Goal: Task Accomplishment & Management: Use online tool/utility

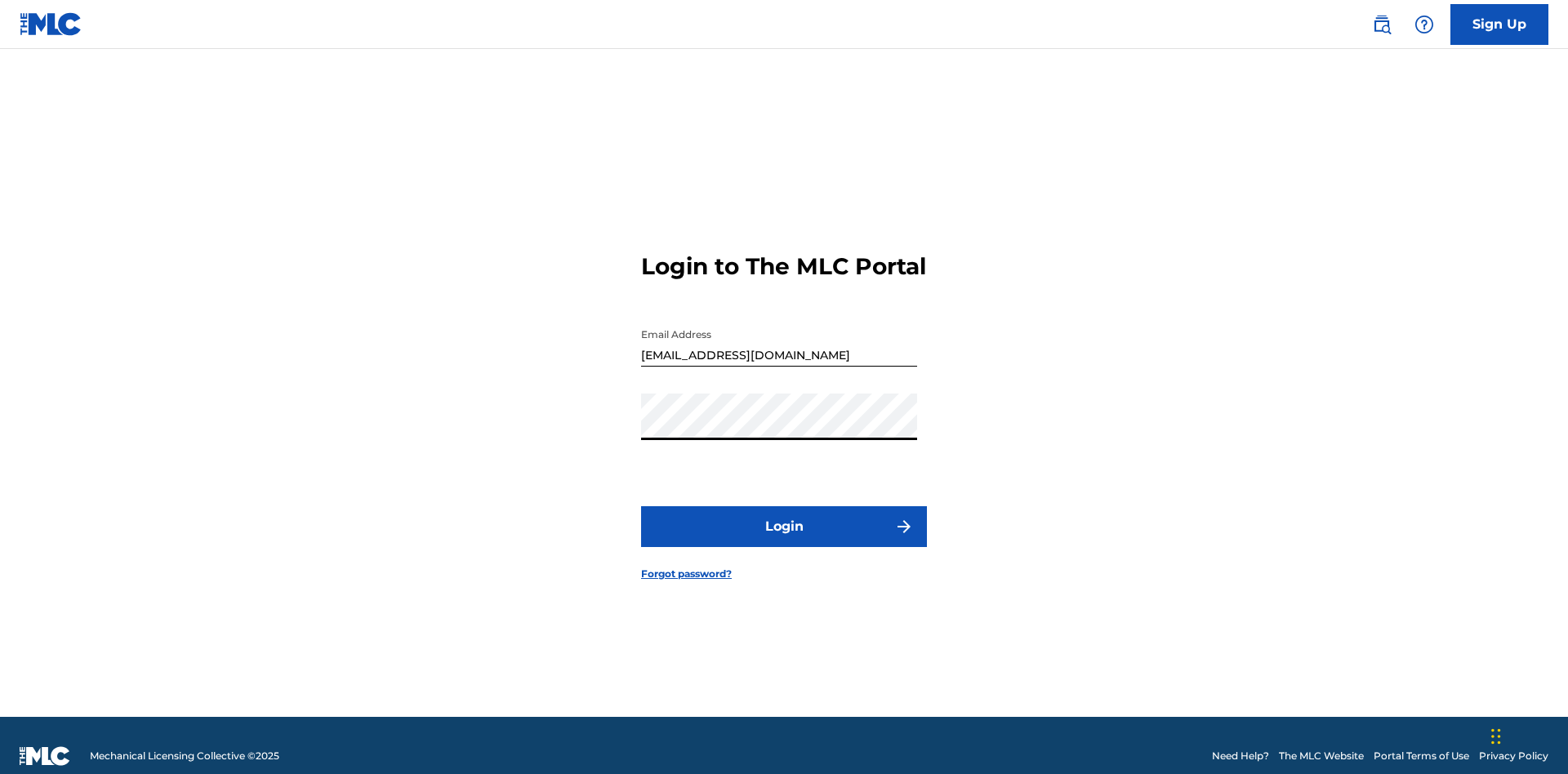
scroll to position [21, 0]
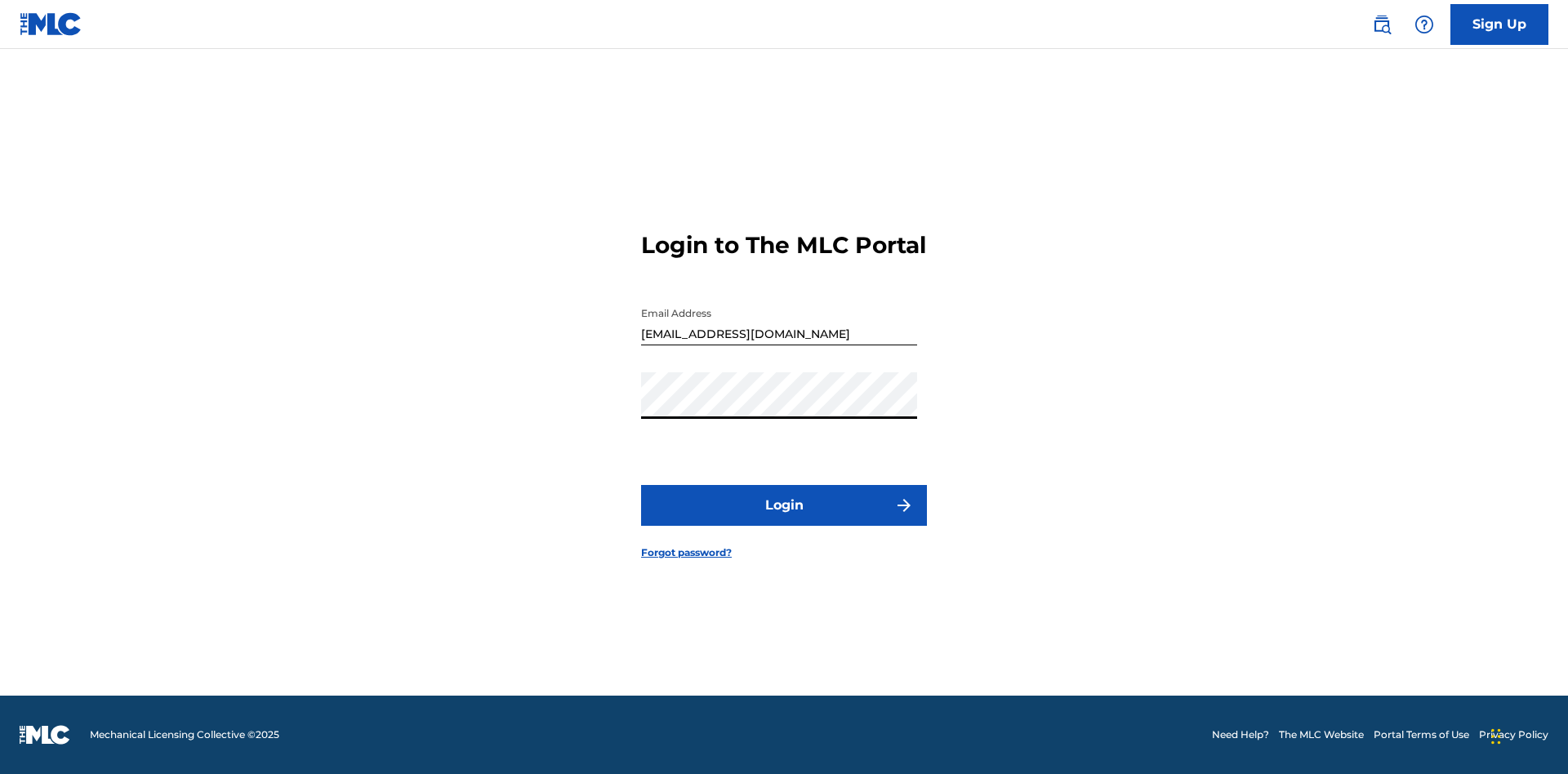
click at [784, 520] on button "Login" at bounding box center [784, 505] width 286 height 41
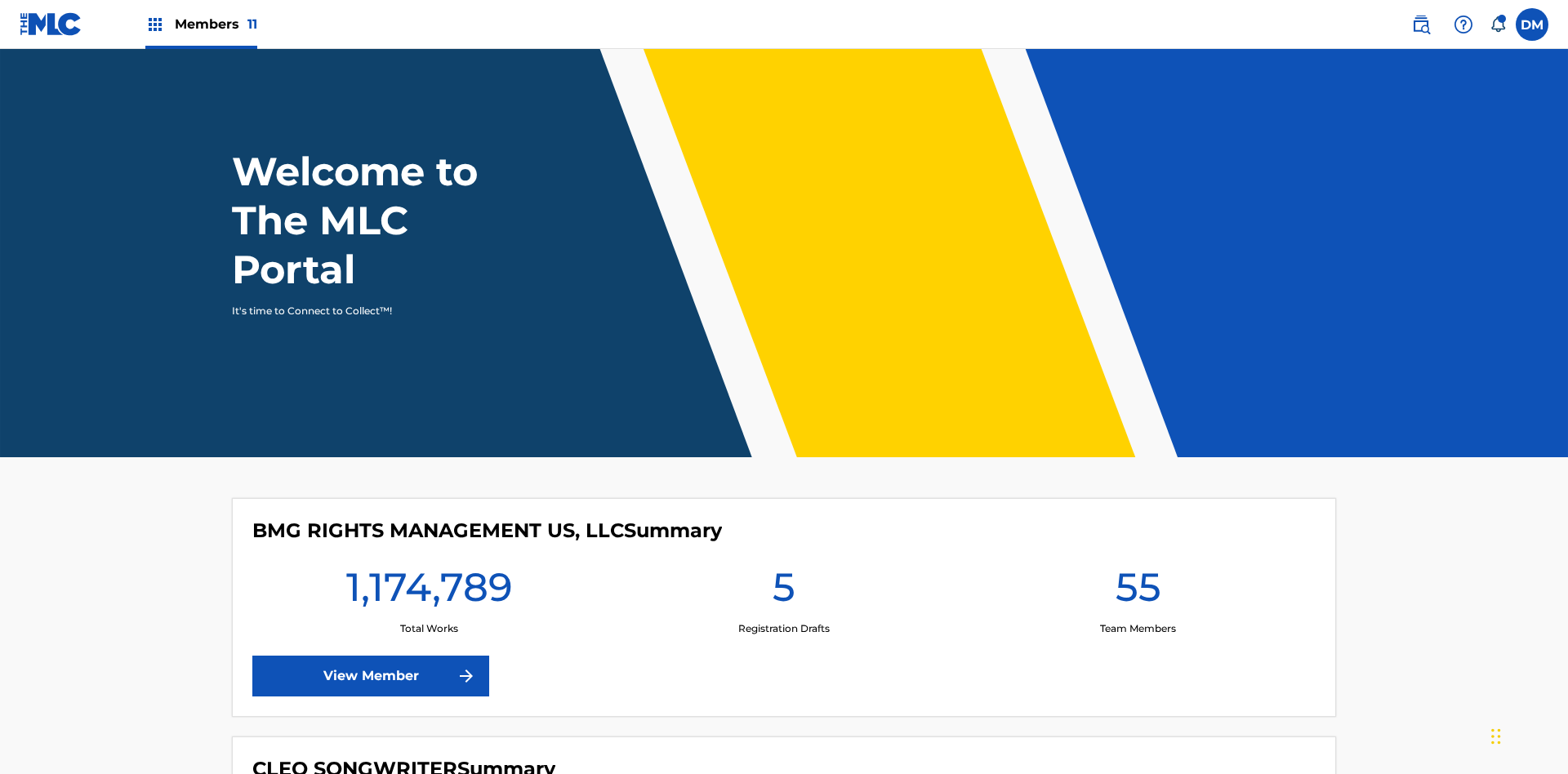
click at [201, 24] on span "Members 11" at bounding box center [216, 23] width 82 height 19
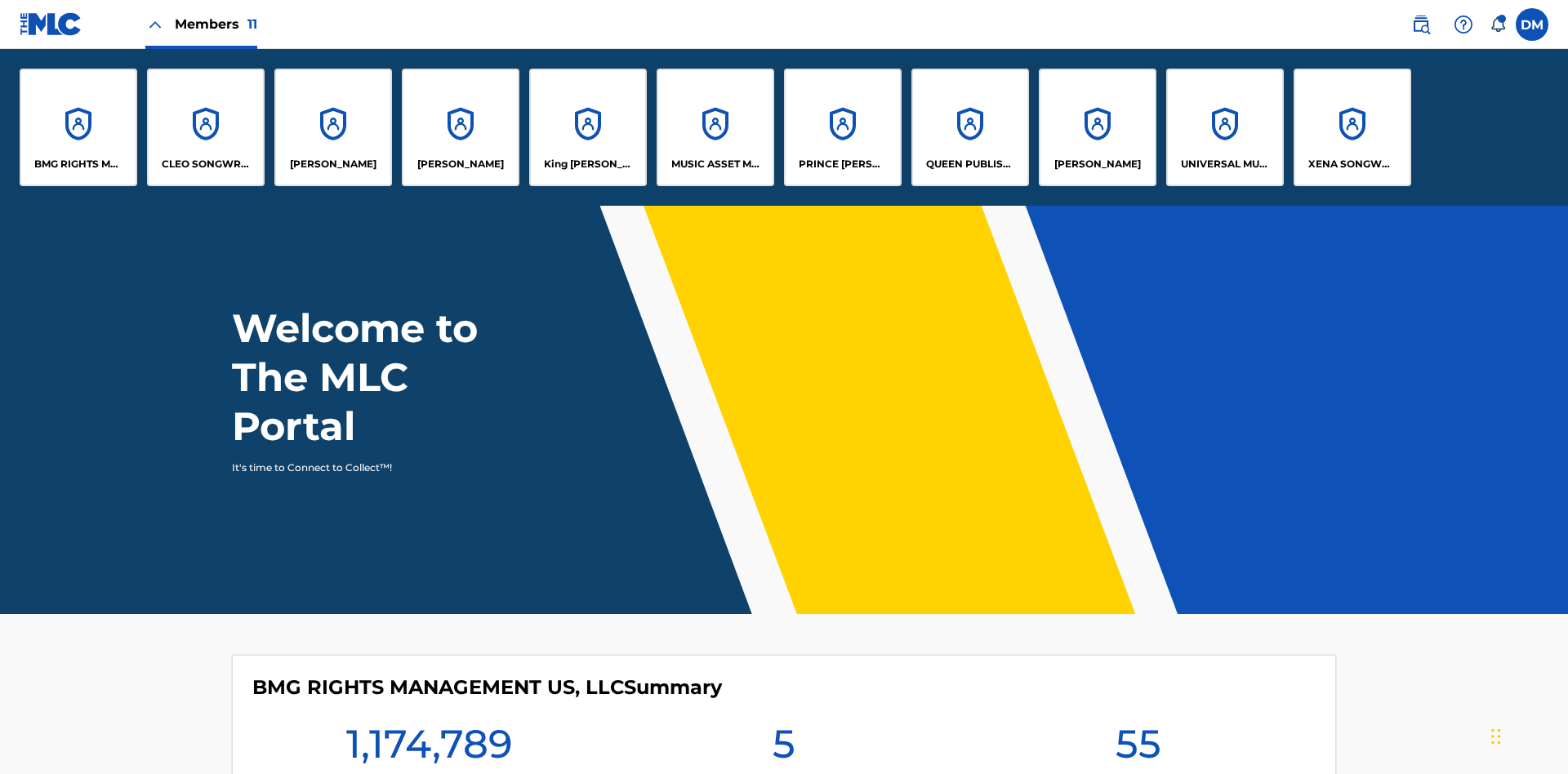
click at [970, 164] on p "QUEEN PUBLISHA" at bounding box center [971, 164] width 89 height 14
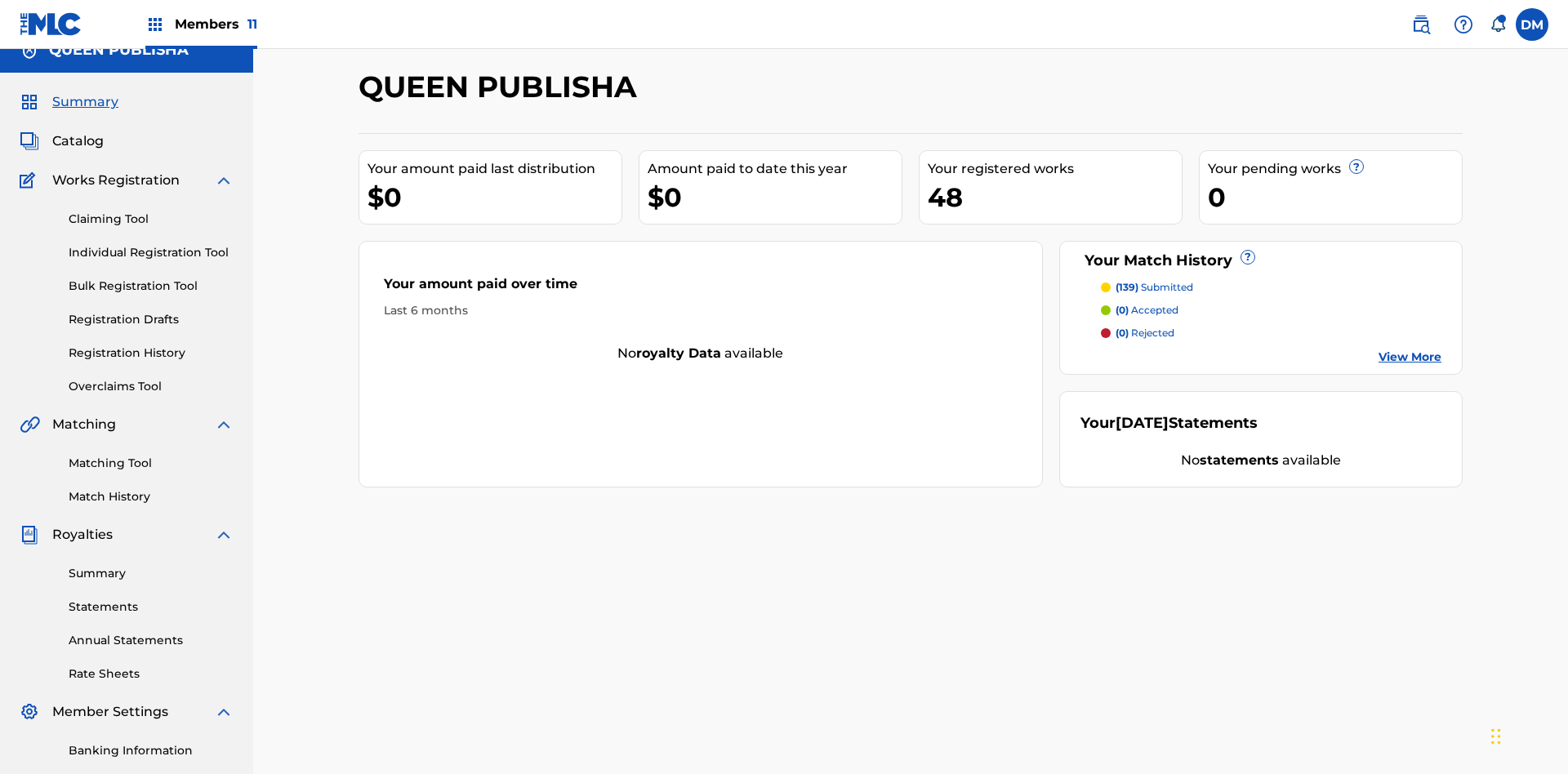
click at [151, 211] on link "Claiming Tool" at bounding box center [151, 219] width 165 height 17
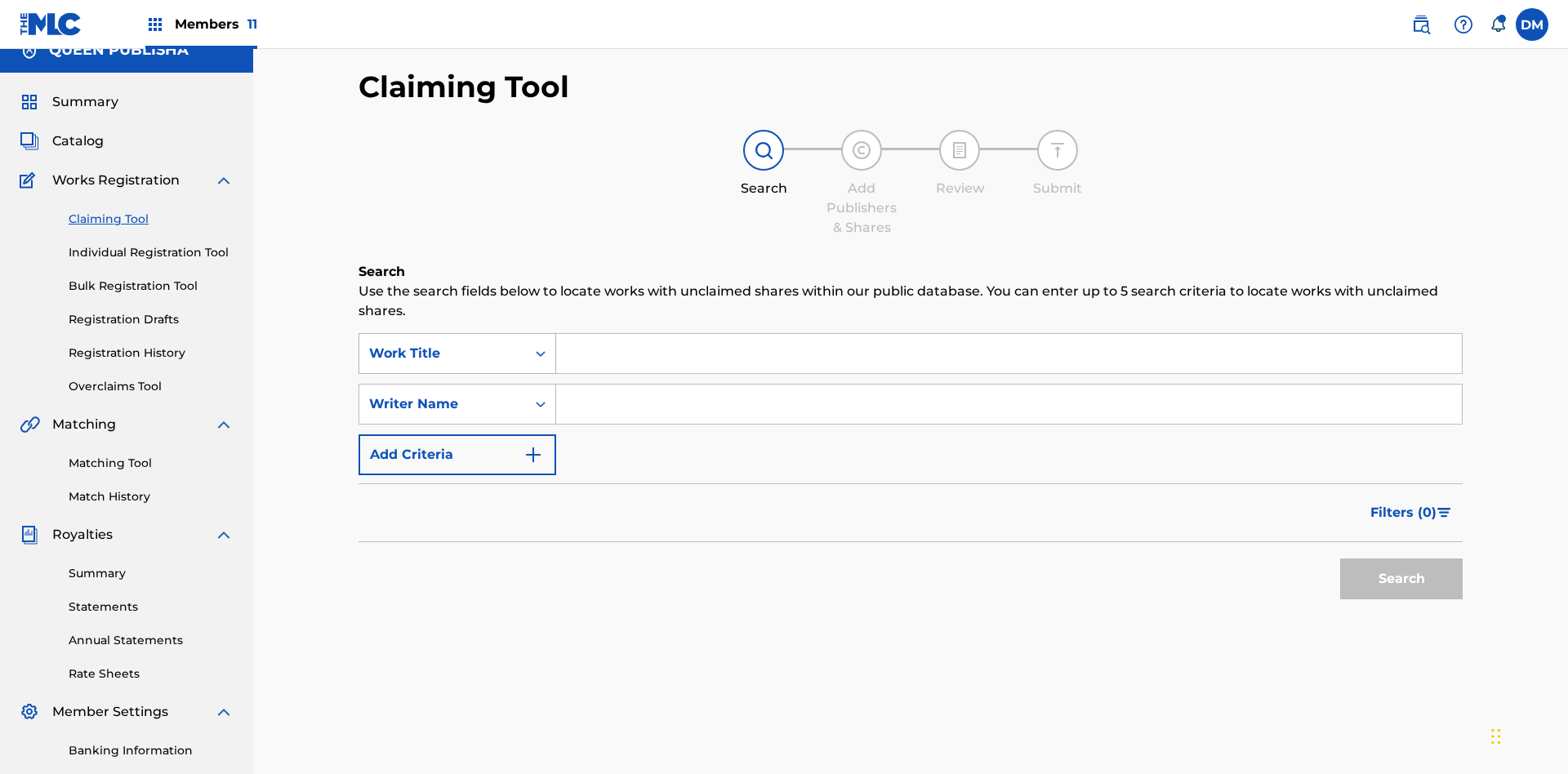
click at [443, 344] on div "Work Title" at bounding box center [442, 354] width 147 height 20
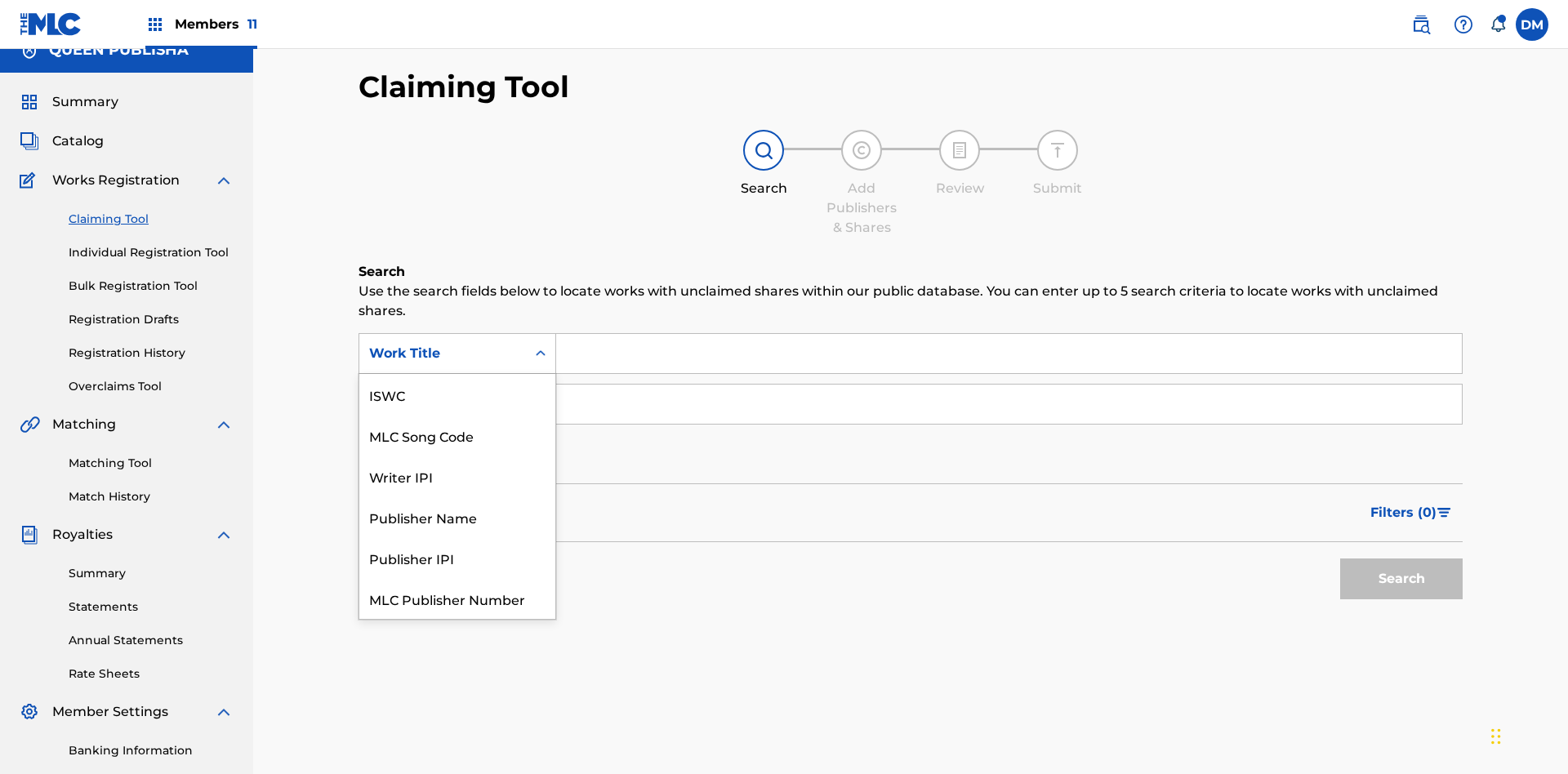
click at [457, 415] on div "MLC Song Code" at bounding box center [457, 436] width 196 height 41
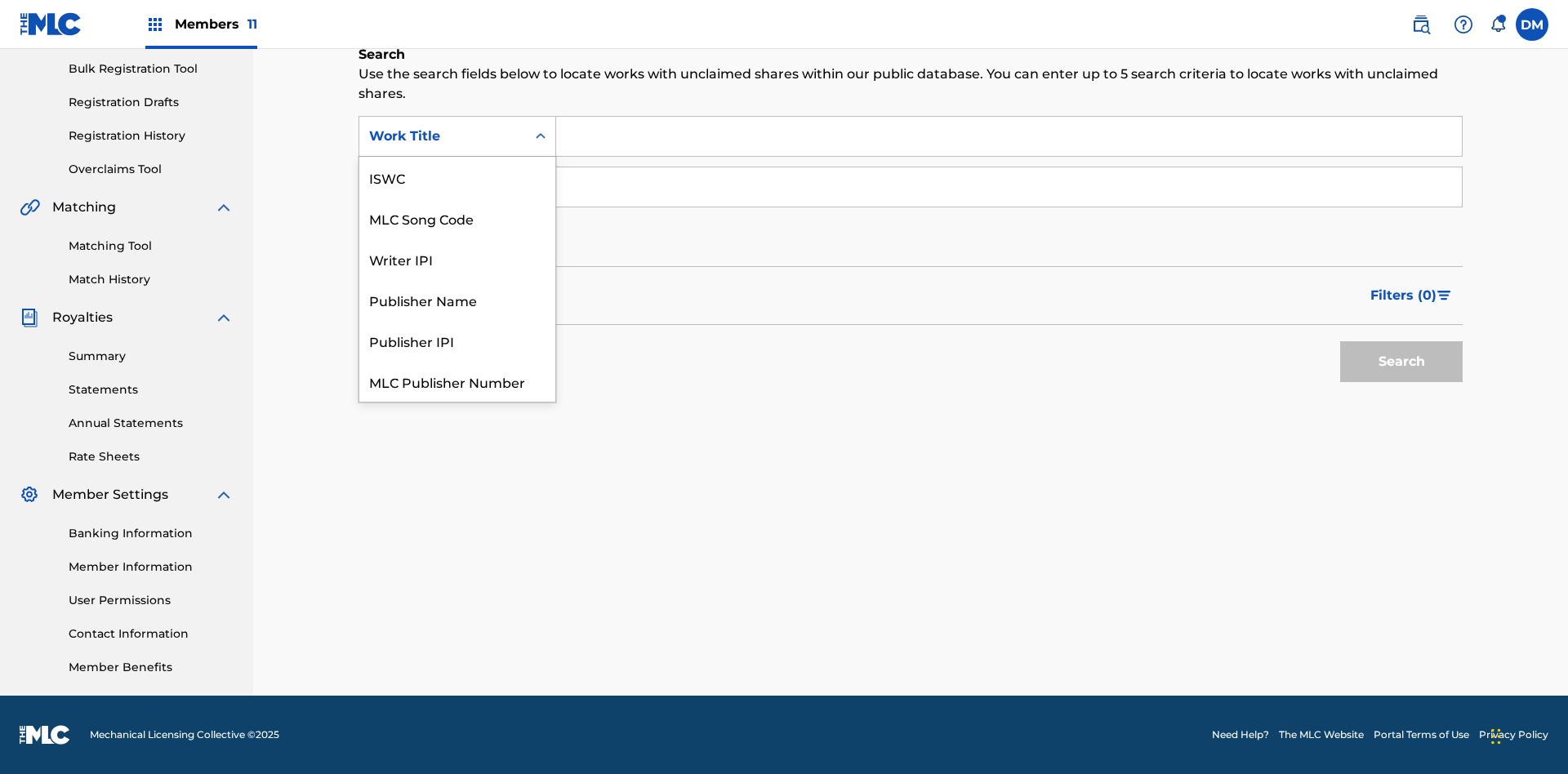
click at [1402, 362] on button "Search" at bounding box center [1401, 362] width 122 height 41
click at [1404, 295] on span "Filters ( 0 )" at bounding box center [1404, 295] width 66 height 20
click at [0, 0] on div "Search Form" at bounding box center [0, 0] width 0 height 0
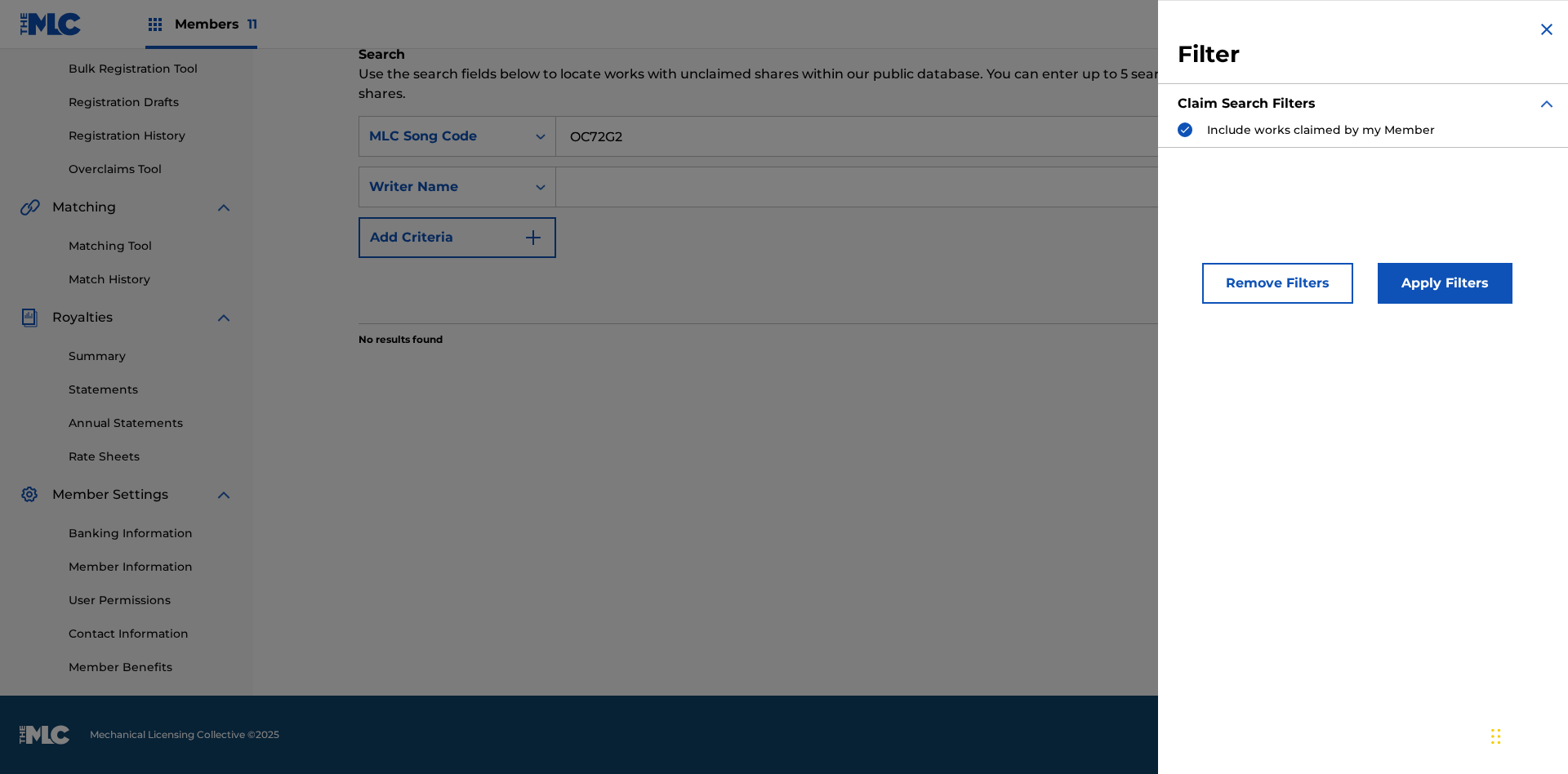
click at [1442, 283] on button "Apply Filters" at bounding box center [1445, 284] width 135 height 41
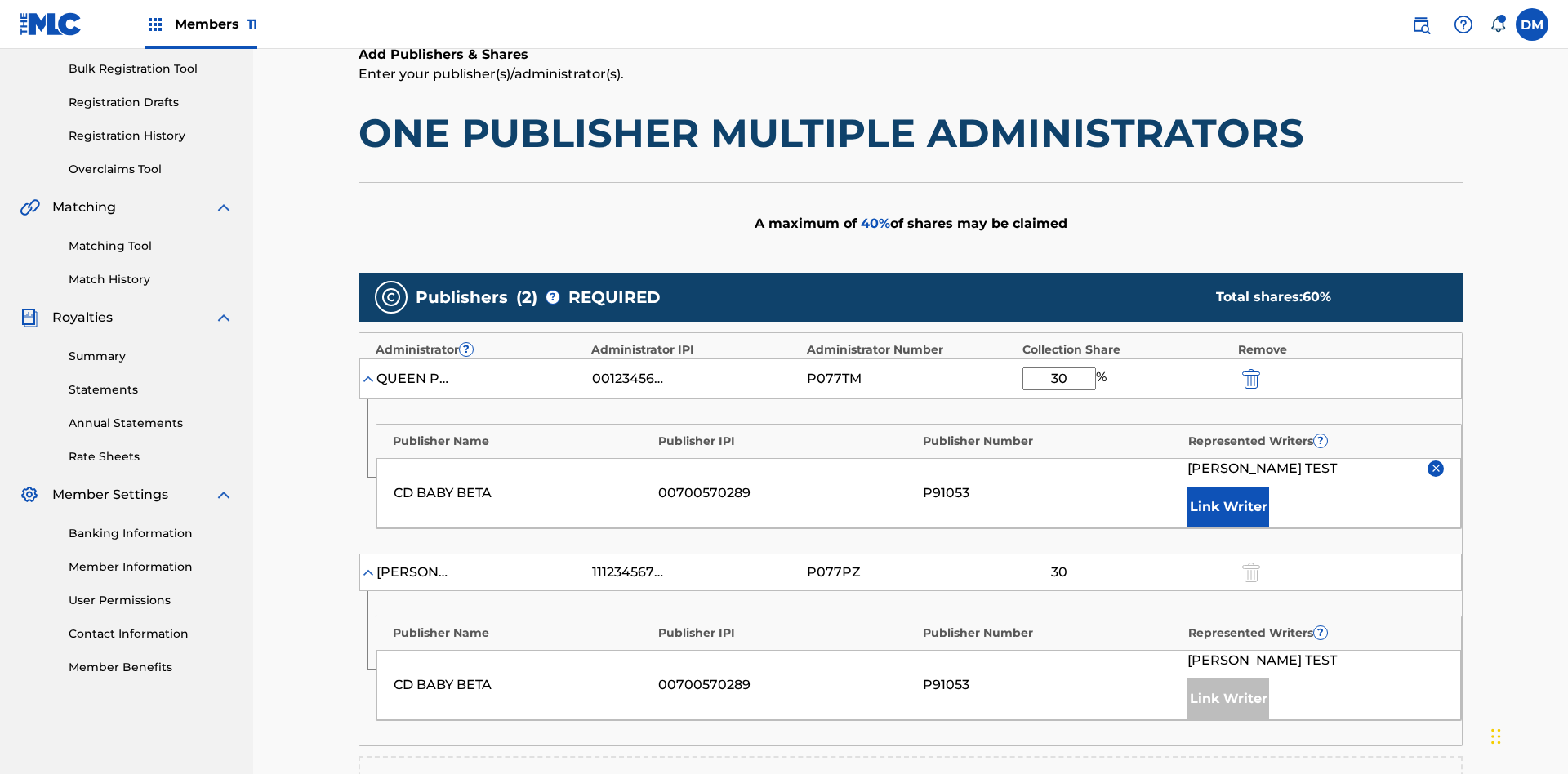
click at [1058, 368] on input "30" at bounding box center [1059, 379] width 73 height 23
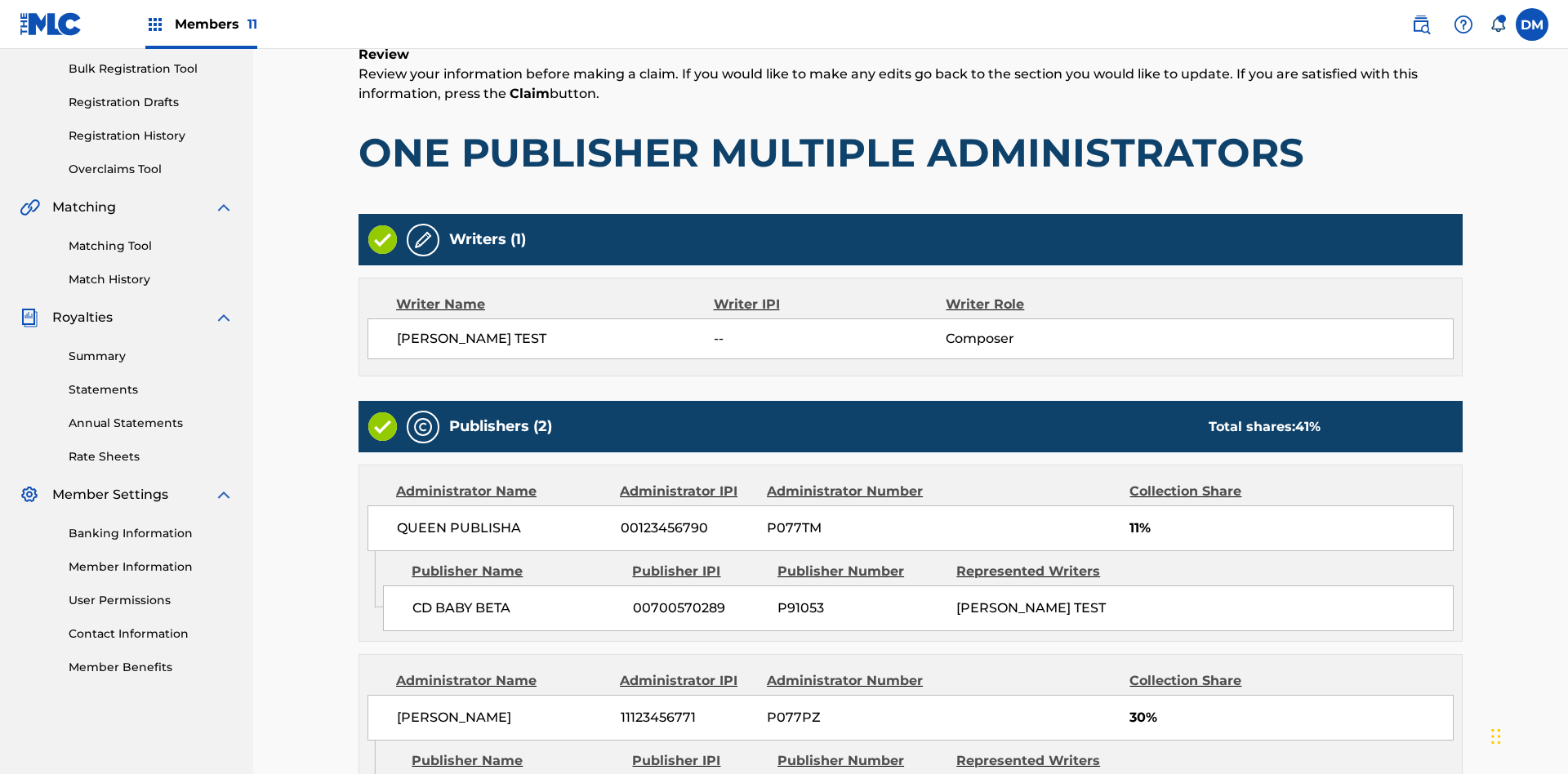
click at [151, 136] on link "Registration History" at bounding box center [151, 136] width 165 height 17
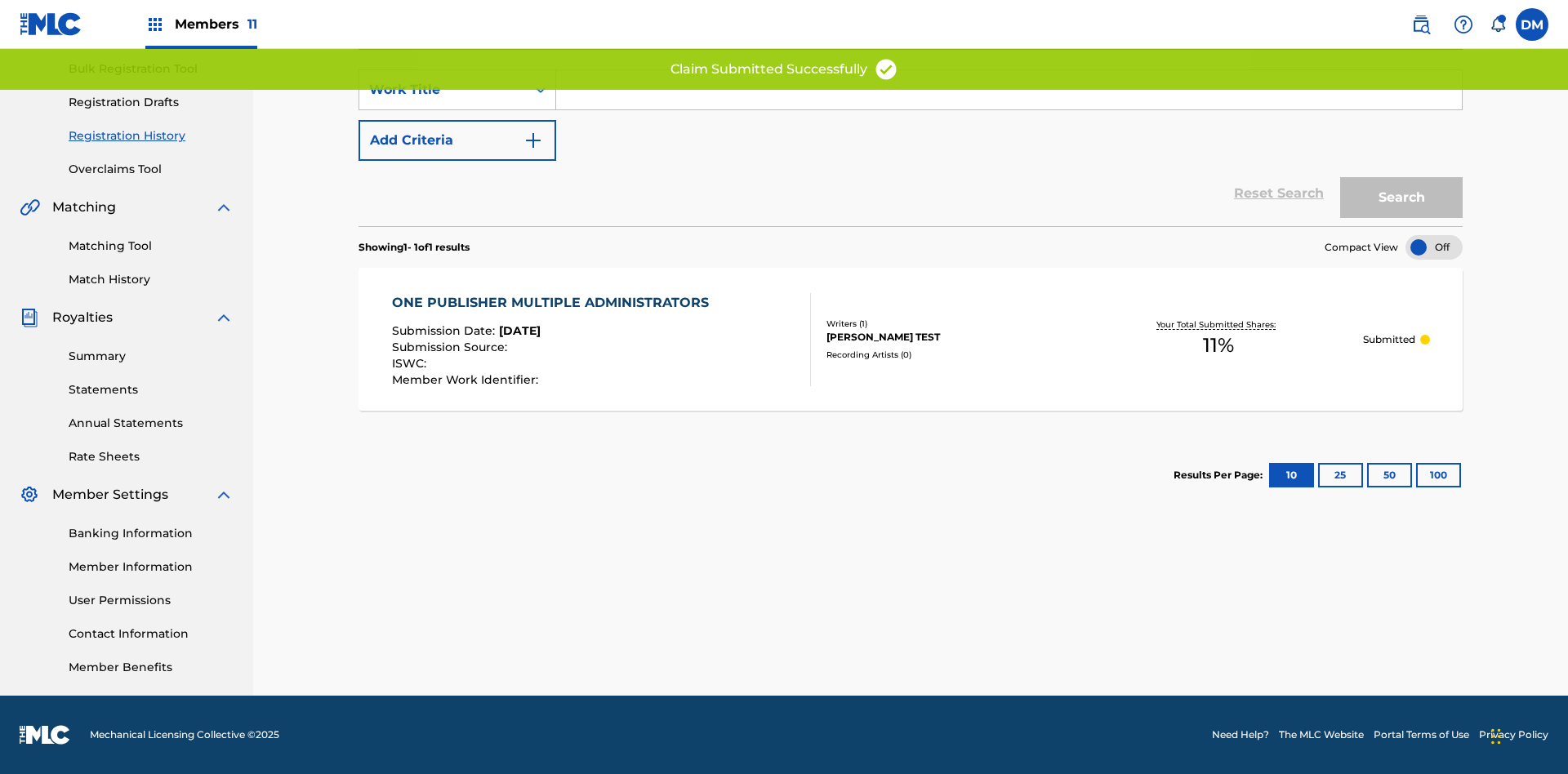
click at [1009, 110] on input "Search Form" at bounding box center [1009, 90] width 905 height 39
click at [1402, 197] on button "Search" at bounding box center [1401, 197] width 122 height 41
